Goal: Information Seeking & Learning: Learn about a topic

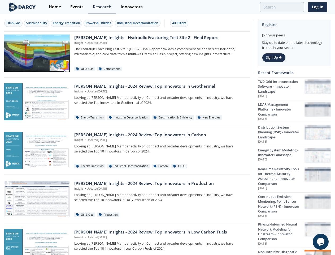
click at [14, 23] on div "Oil & Gas" at bounding box center [13, 23] width 14 height 5
click at [37, 23] on div "Sustainability" at bounding box center [36, 23] width 21 height 5
click at [67, 23] on div "Energy Transition" at bounding box center [66, 23] width 27 height 5
click at [99, 23] on div "Power & Utilities" at bounding box center [98, 23] width 25 height 5
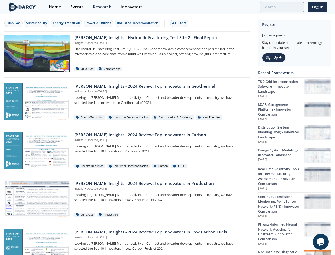
click at [138, 23] on div "Industrial Decarbonization" at bounding box center [137, 23] width 41 height 5
click at [181, 23] on div "All Filters" at bounding box center [179, 23] width 14 height 5
click at [321, 241] on icon "Chat widget" at bounding box center [320, 241] width 7 height 8
